Goal: Entertainment & Leisure: Consume media (video, audio)

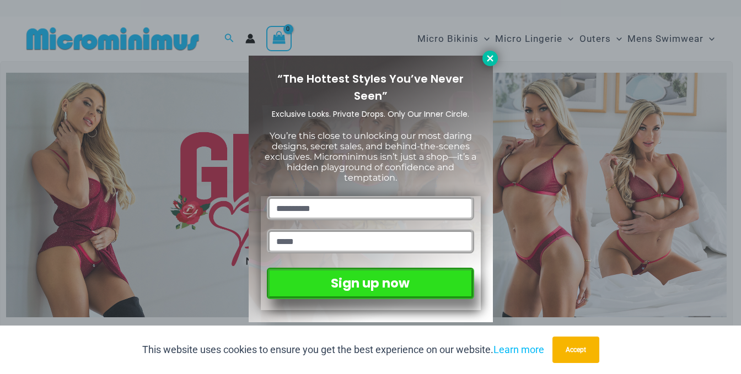
click at [488, 60] on icon at bounding box center [490, 58] width 6 height 6
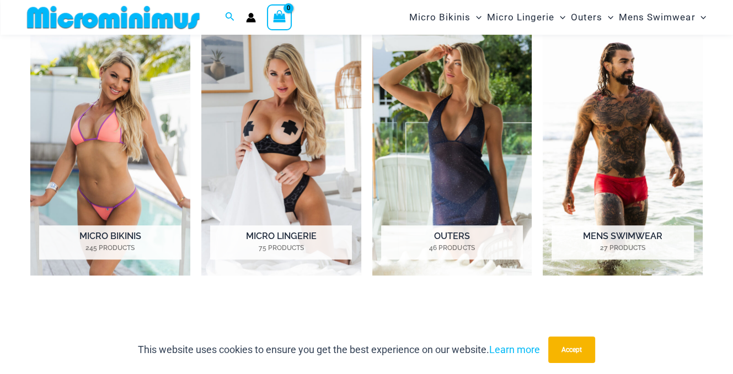
scroll to position [725, 0]
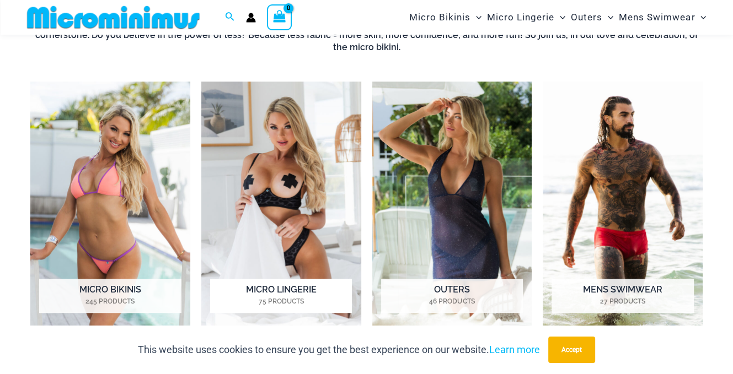
click at [266, 175] on img "Visit product category Micro Lingerie" at bounding box center [281, 205] width 160 height 247
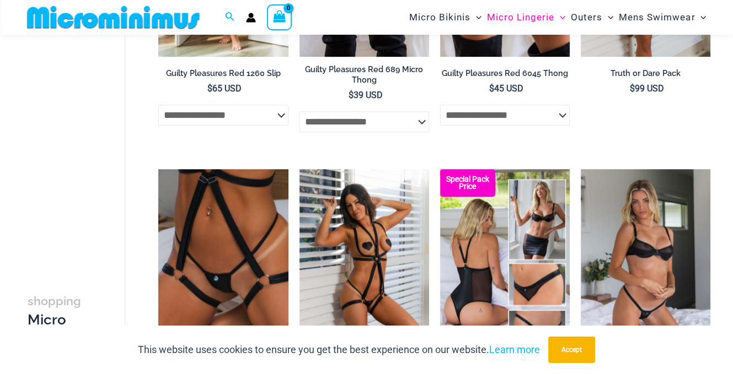
scroll to position [735, 0]
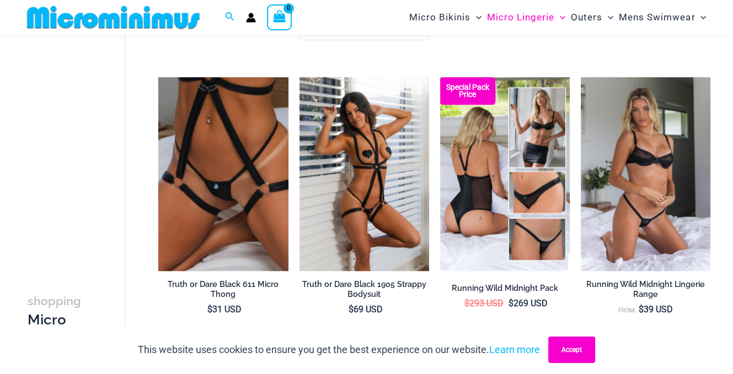
click at [585, 353] on button "Accept" at bounding box center [571, 350] width 47 height 26
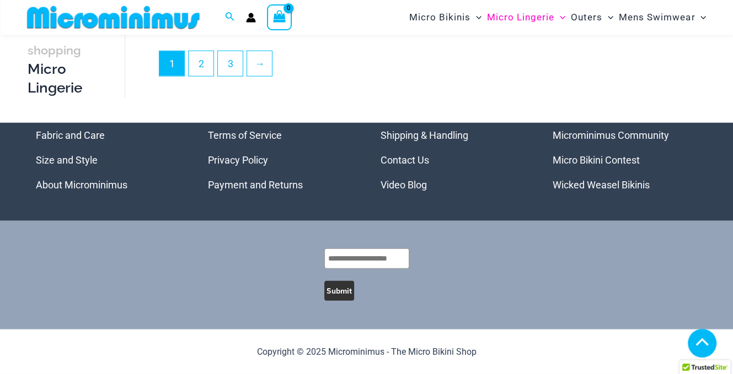
scroll to position [2579, 0]
click at [405, 184] on link "Video Blog" at bounding box center [403, 185] width 46 height 12
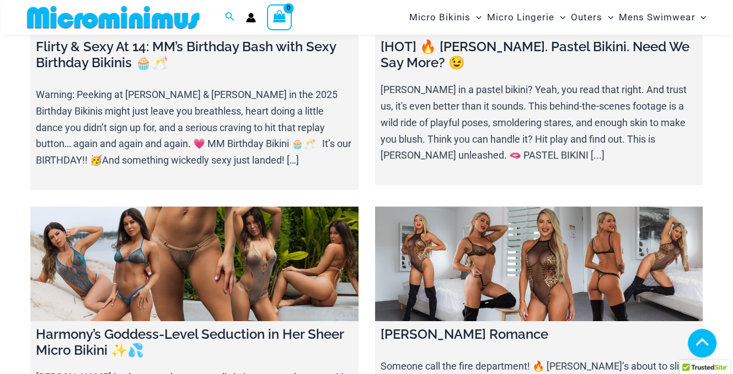
scroll to position [265, 0]
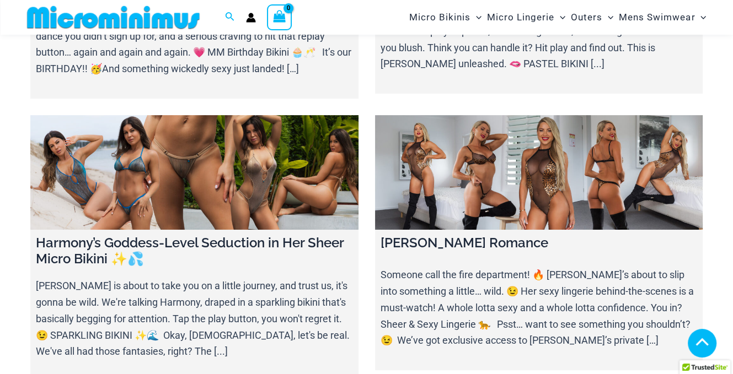
click at [576, 153] on link at bounding box center [539, 172] width 328 height 115
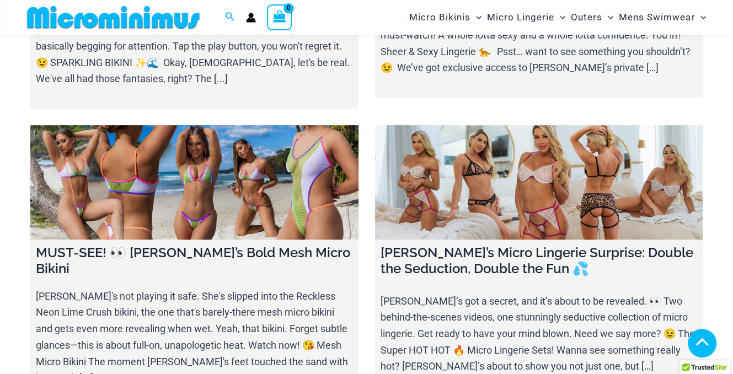
scroll to position [541, 0]
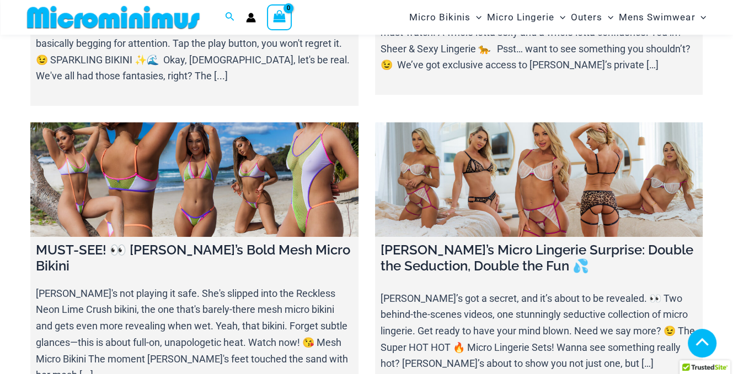
click at [497, 163] on link at bounding box center [539, 179] width 328 height 115
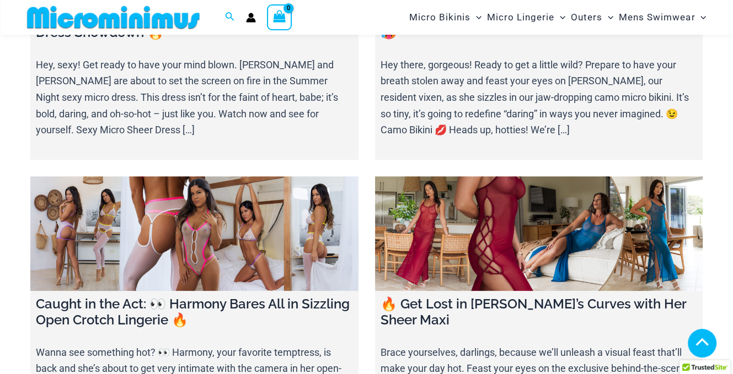
scroll to position [1093, 0]
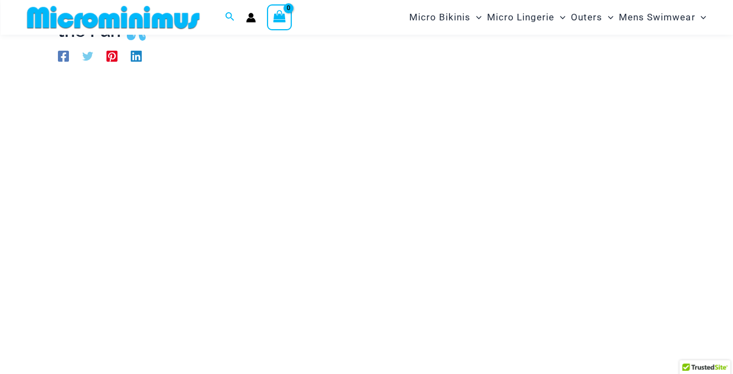
scroll to position [174, 0]
